Goal: Find specific page/section: Find specific page/section

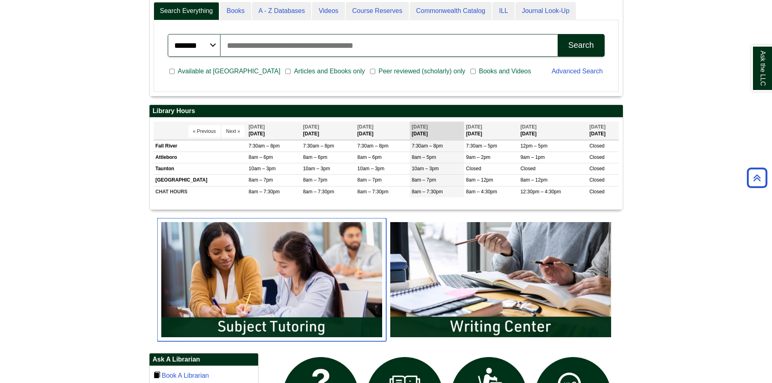
click at [256, 260] on img "slideshow" at bounding box center [271, 279] width 229 height 123
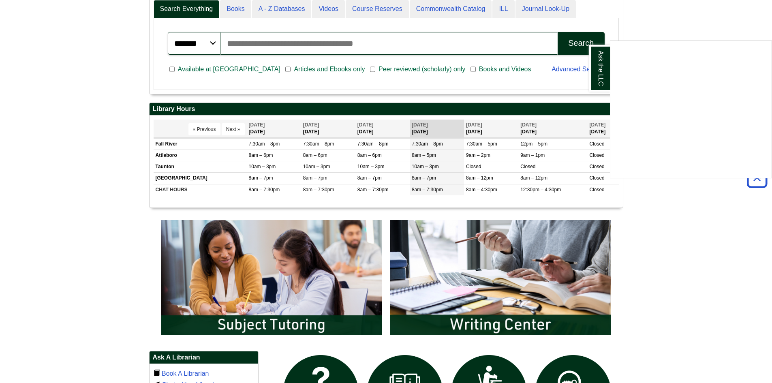
scroll to position [284, 0]
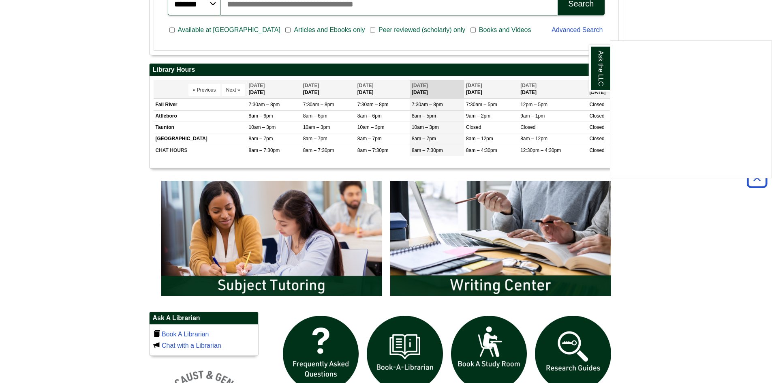
click at [282, 291] on div "Ask the LLC" at bounding box center [386, 191] width 772 height 383
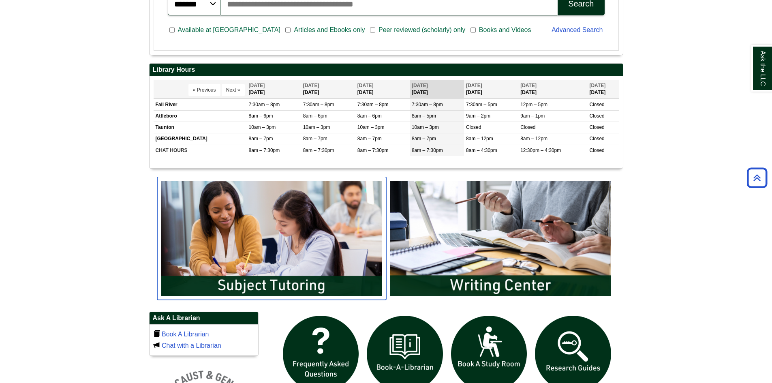
click at [300, 279] on img "slideshow" at bounding box center [271, 238] width 229 height 123
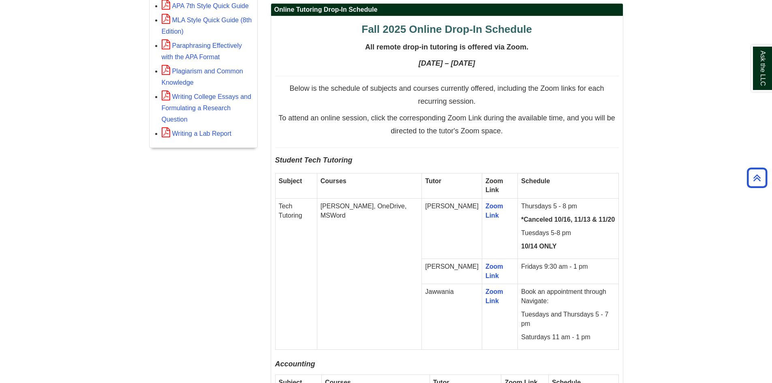
scroll to position [324, 0]
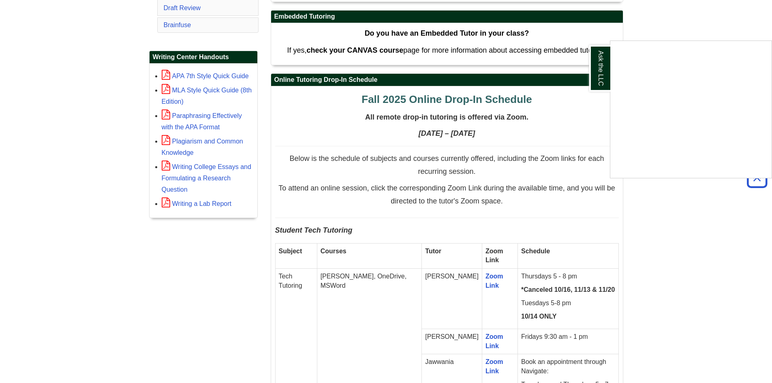
click at [646, 283] on div "Ask the LLC" at bounding box center [386, 191] width 772 height 383
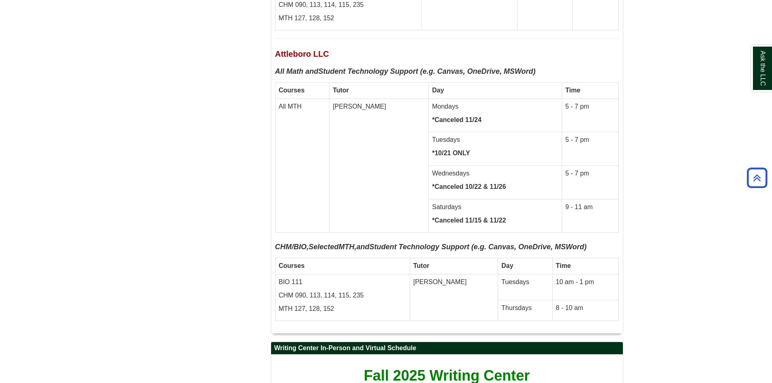
scroll to position [3957, 0]
